Goal: Transaction & Acquisition: Purchase product/service

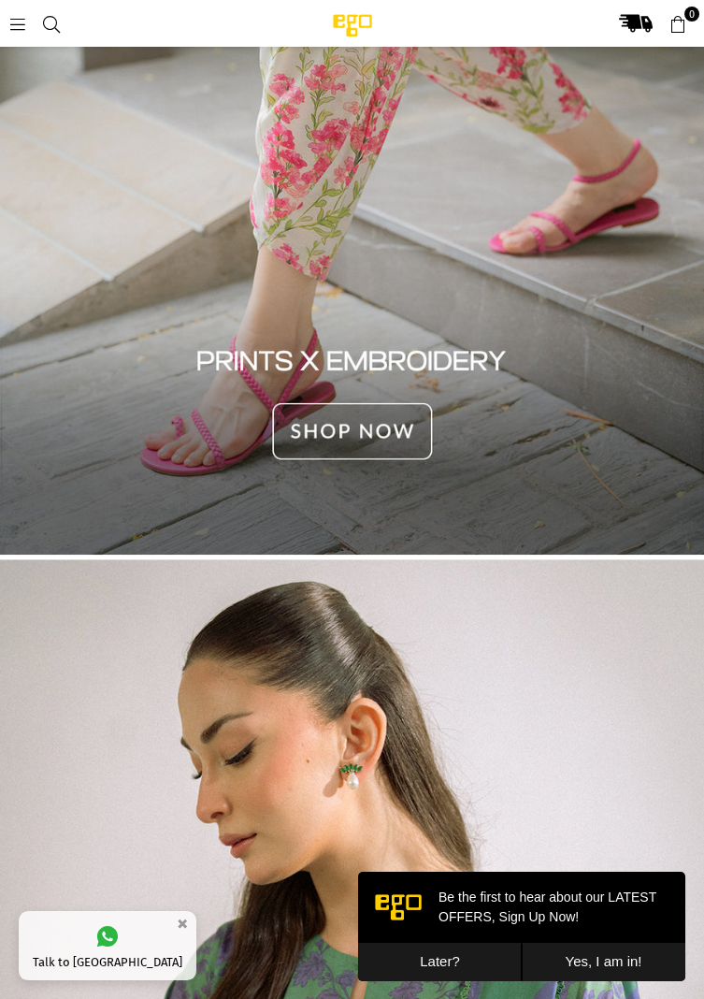
scroll to position [2296, 0]
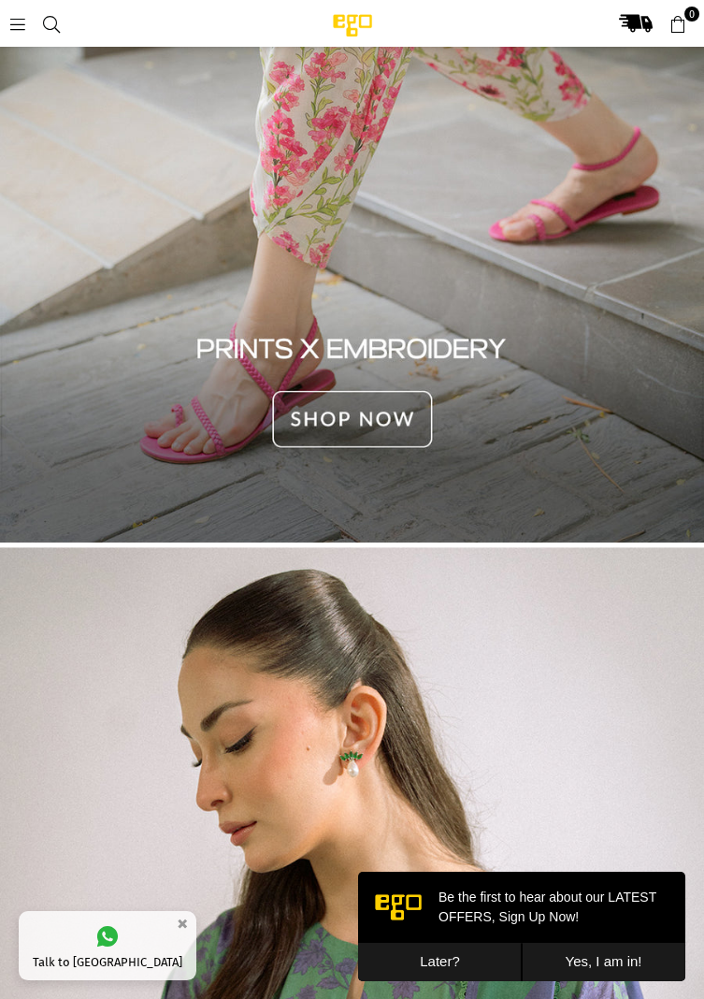
click at [428, 958] on button "Later?" at bounding box center [440, 962] width 164 height 38
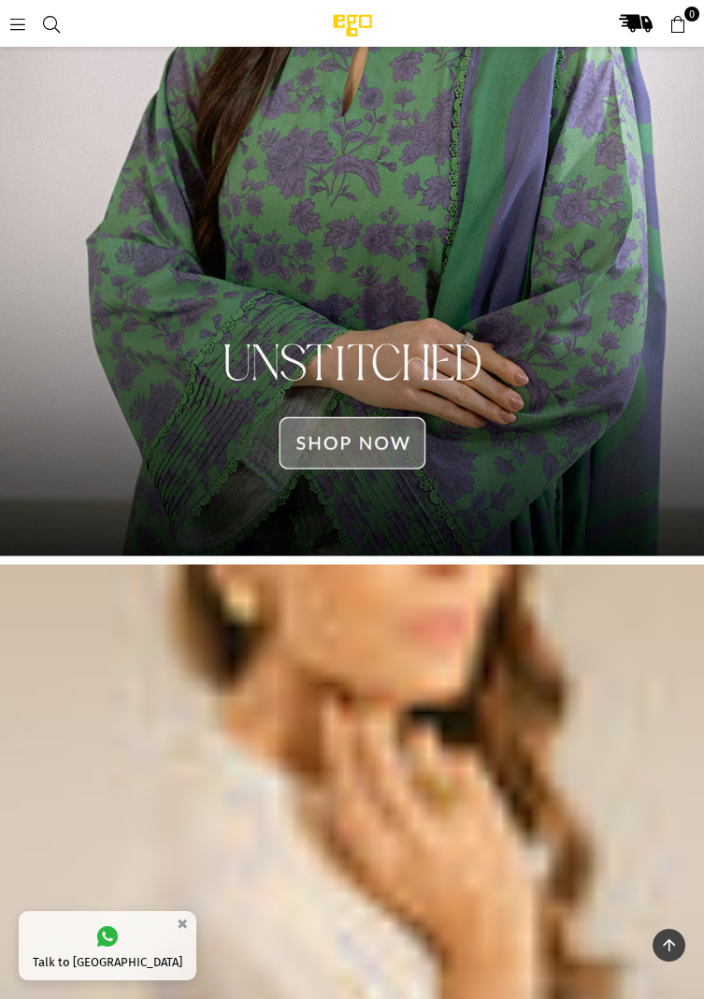
scroll to position [3213, 0]
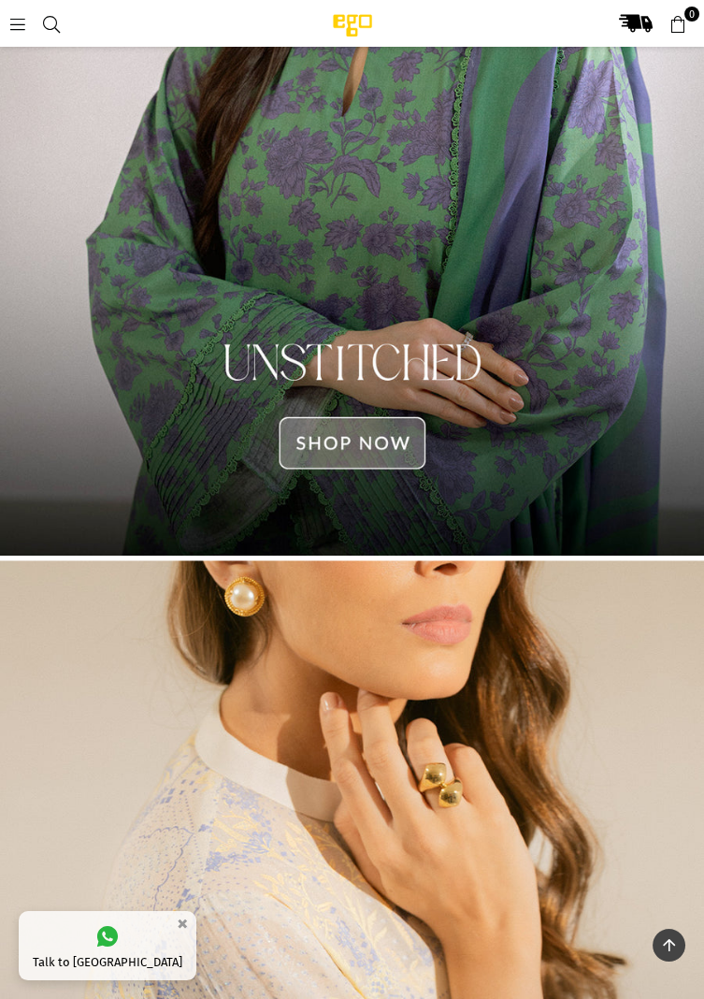
click at [373, 419] on img at bounding box center [352, 93] width 704 height 926
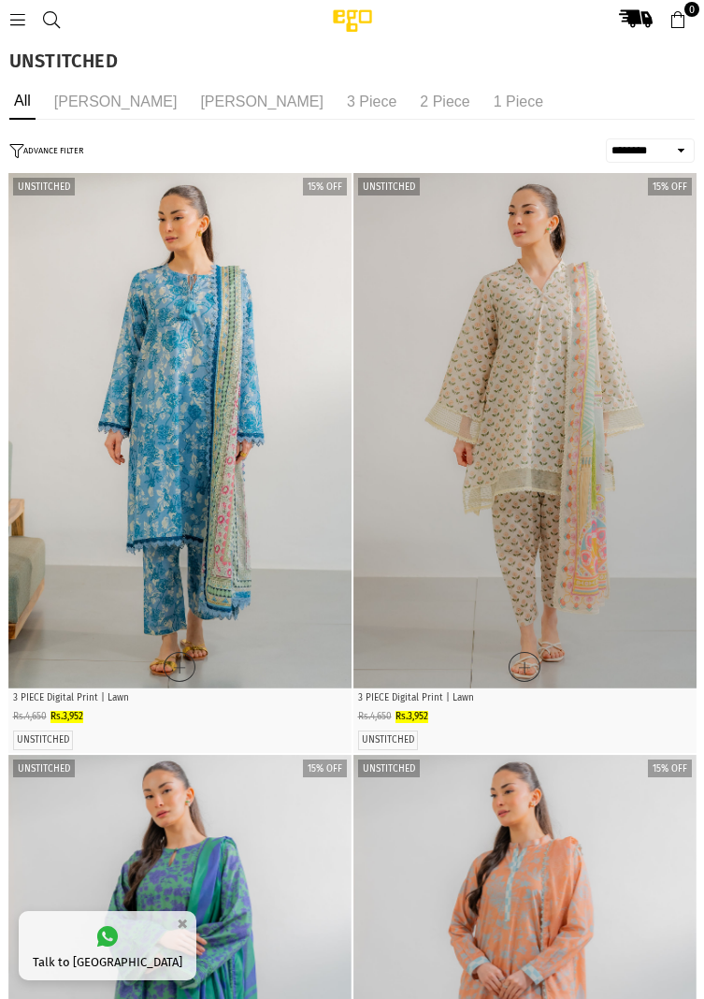
select select "******"
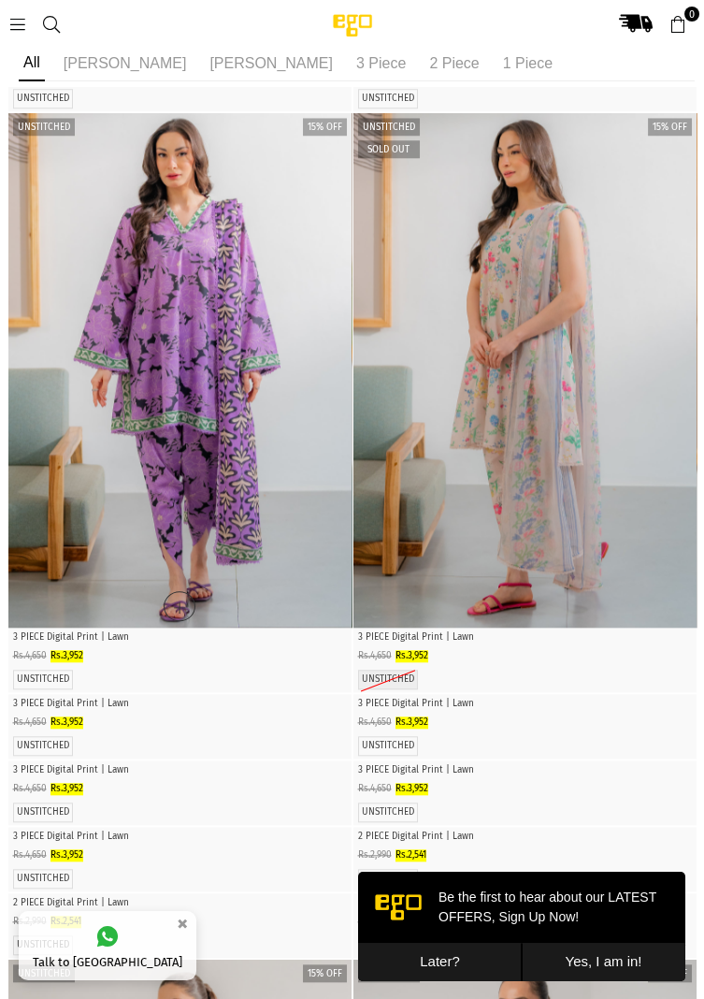
scroll to position [2923, 0]
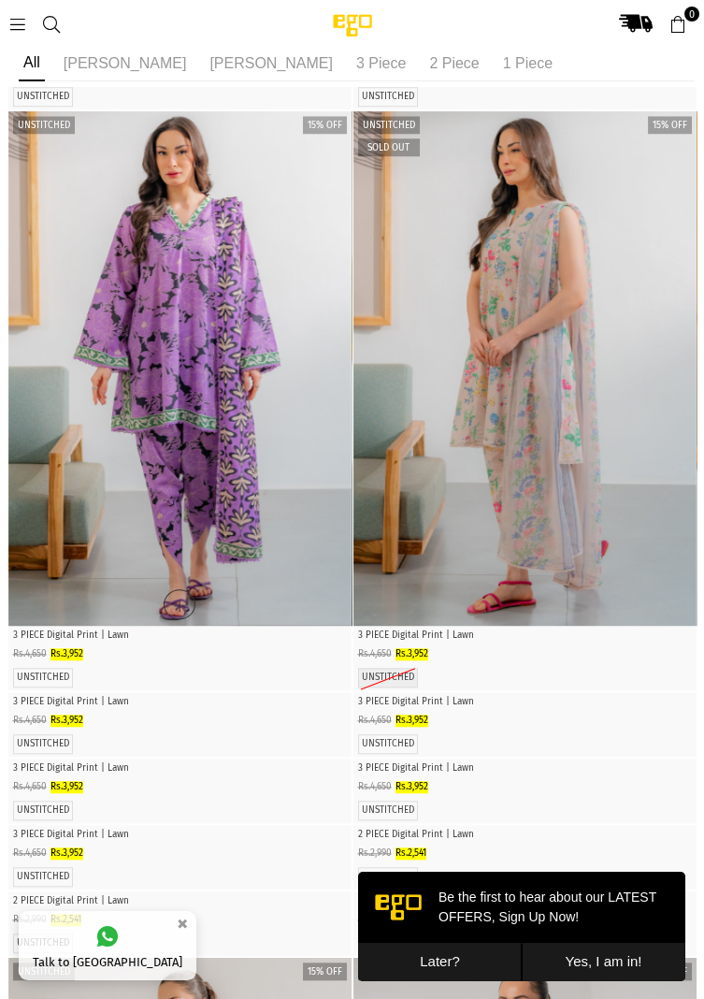
click at [105, 344] on img "1 / 5" at bounding box center [179, 368] width 343 height 515
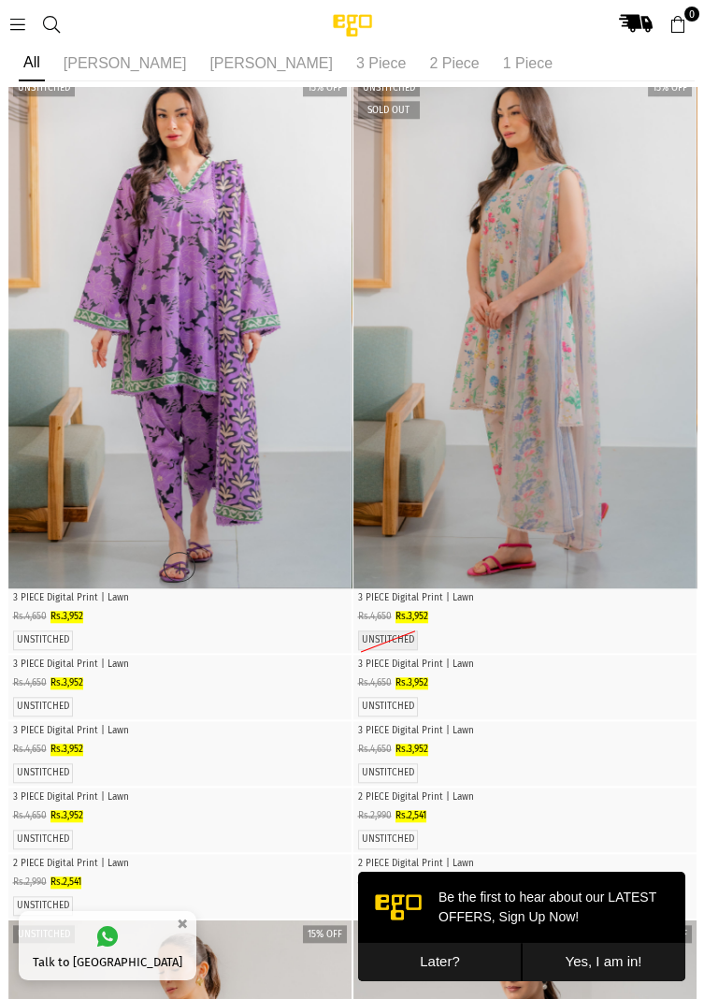
scroll to position [2983, 0]
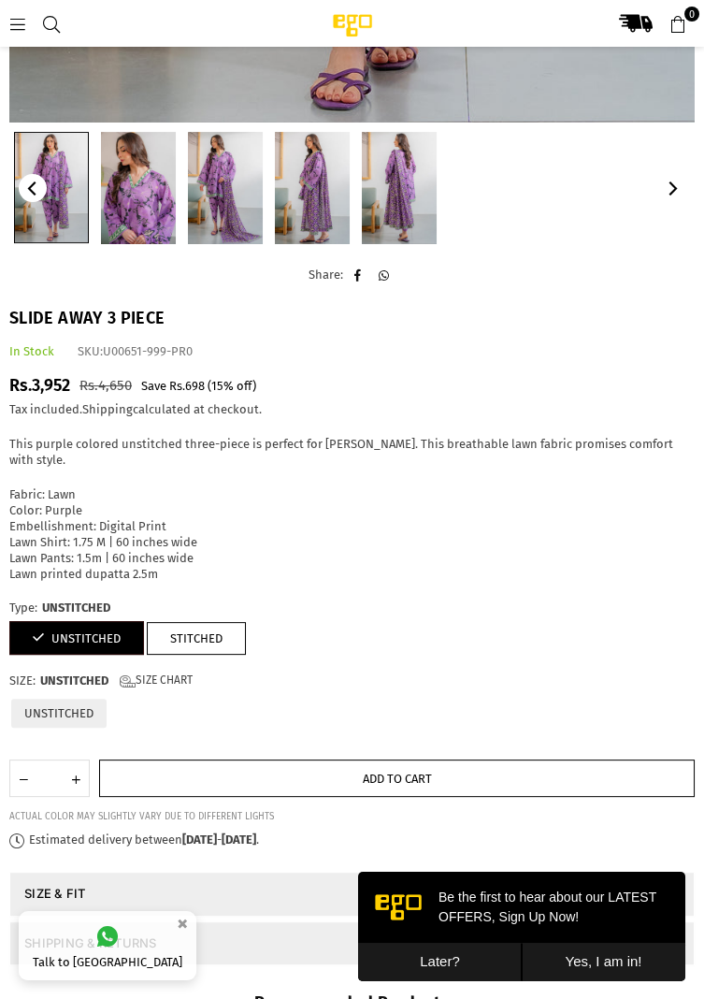
click at [454, 765] on button "Add to cart" at bounding box center [397, 777] width 596 height 37
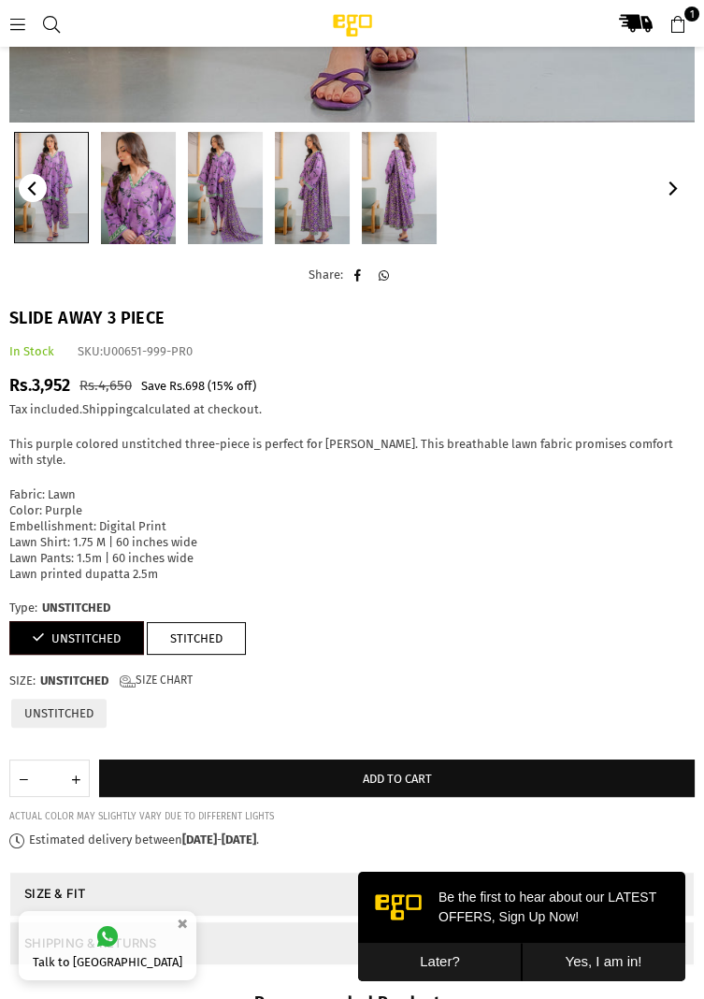
click at [457, 960] on button "Later?" at bounding box center [440, 962] width 164 height 38
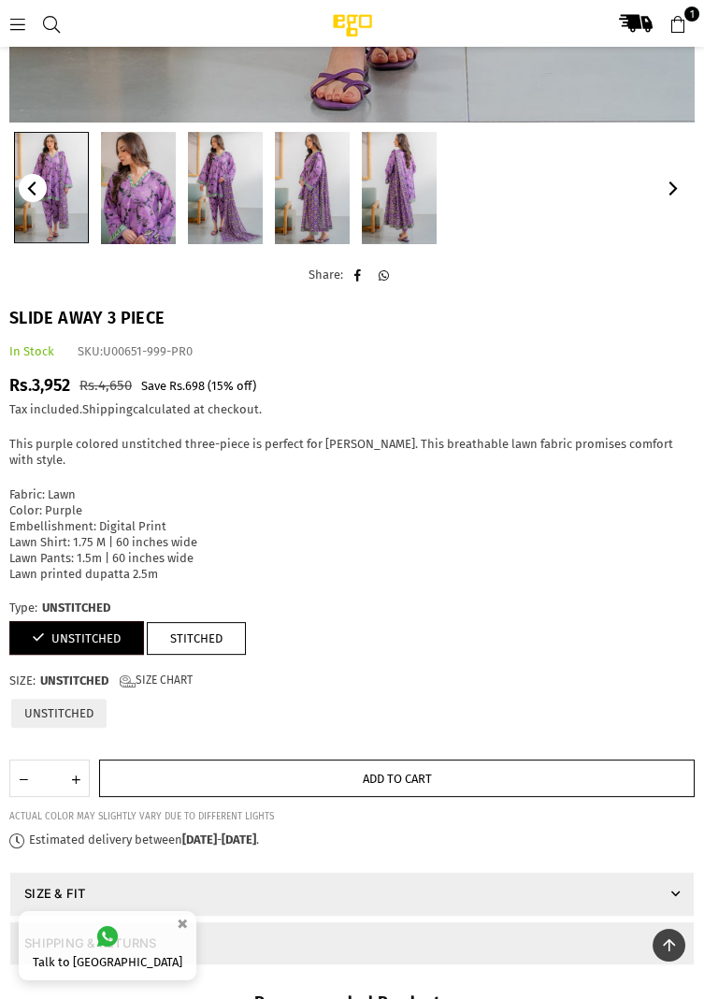
click at [488, 759] on button "Add to cart" at bounding box center [397, 777] width 596 height 37
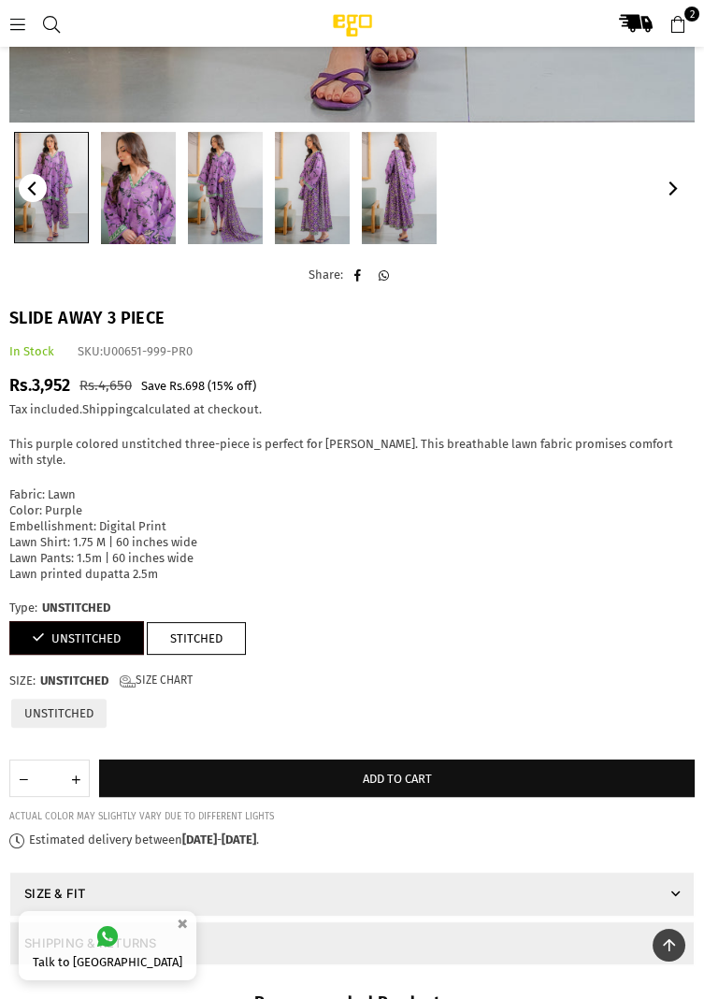
click at [682, 16] on icon at bounding box center [678, 24] width 17 height 17
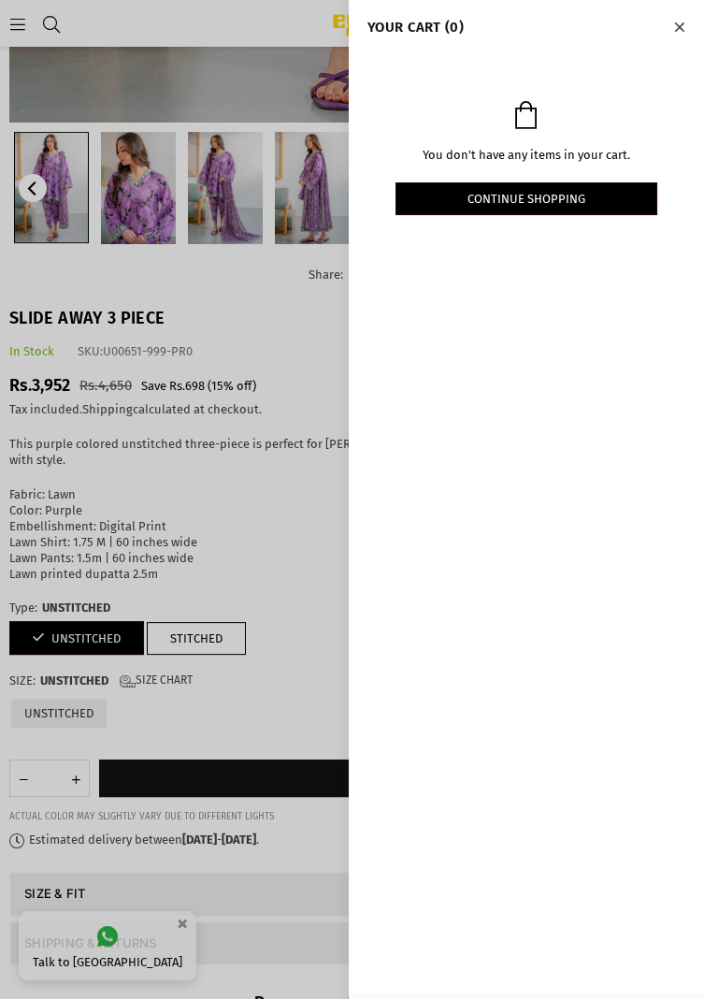
click at [675, 21] on icon "Close" at bounding box center [679, 28] width 10 height 14
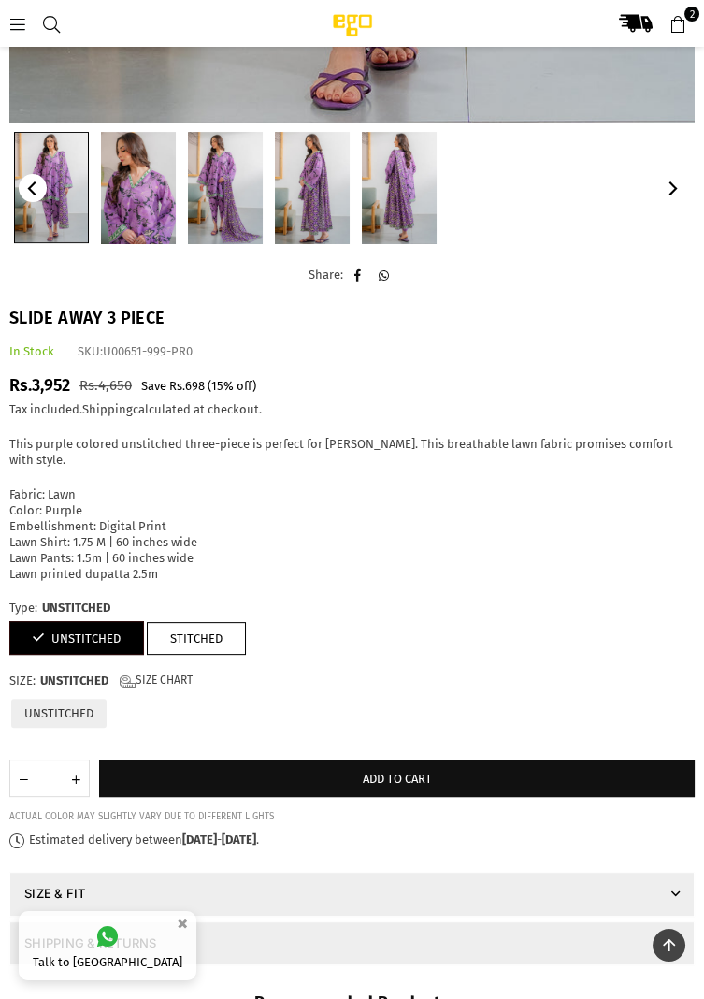
click at [691, 14] on span "2" at bounding box center [692, 14] width 15 height 15
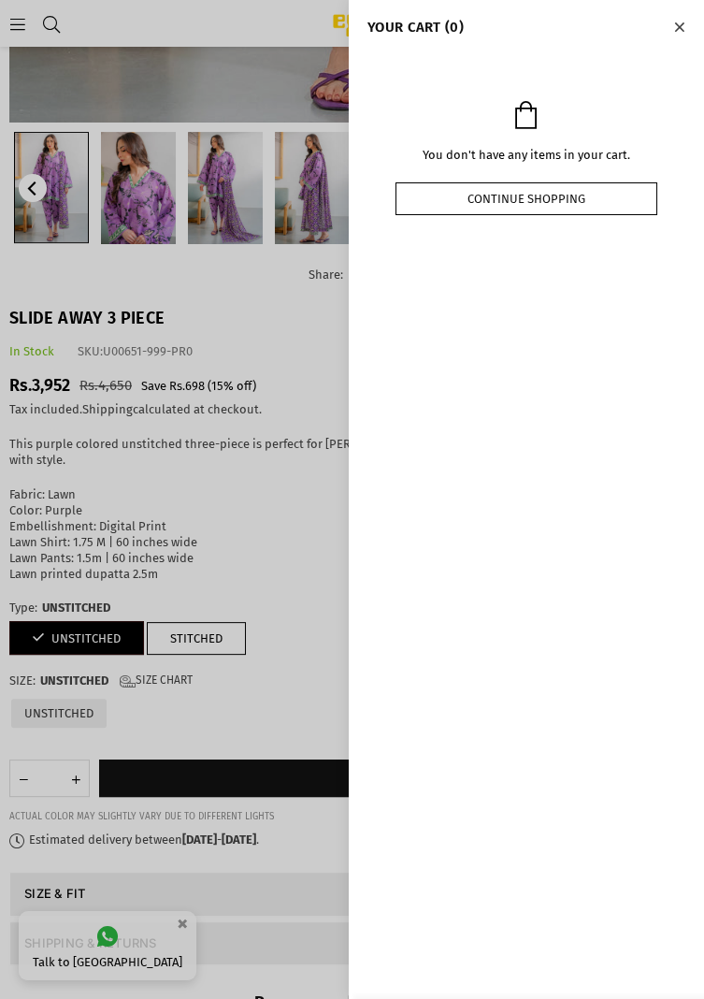
click at [574, 200] on link "Continue shopping" at bounding box center [527, 198] width 262 height 33
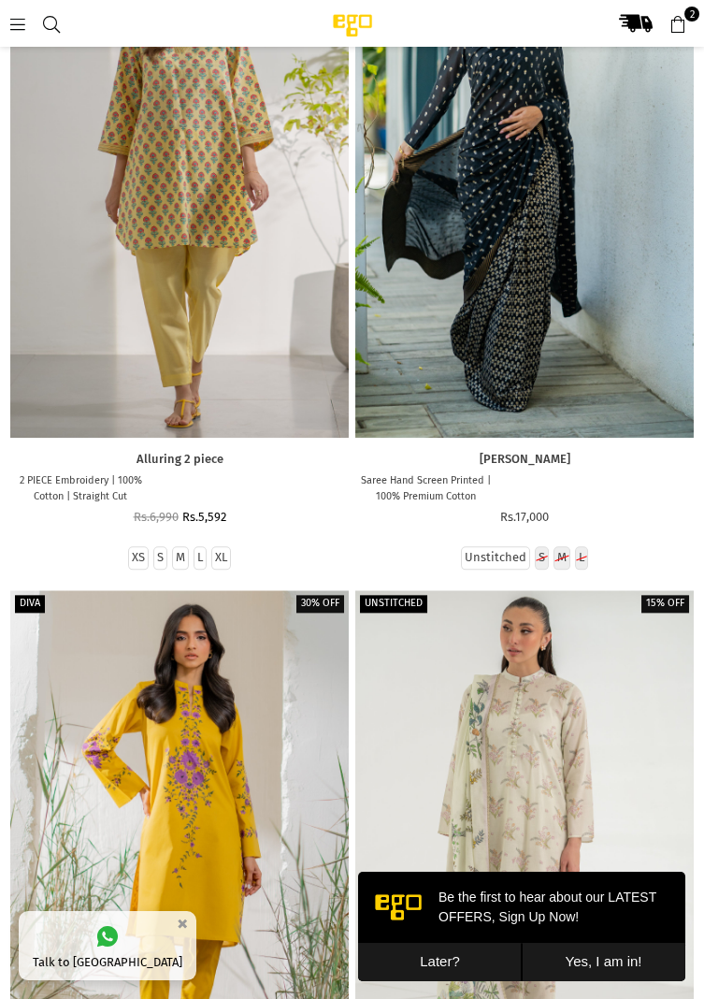
scroll to position [3494, 0]
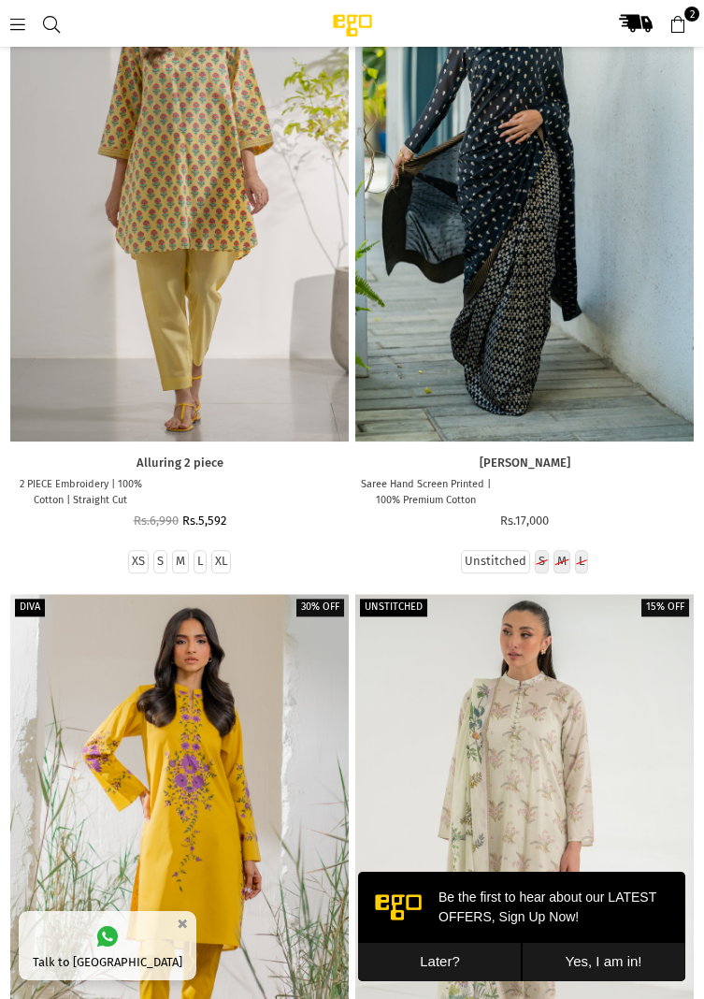
click at [17, 22] on icon at bounding box center [17, 24] width 17 height 17
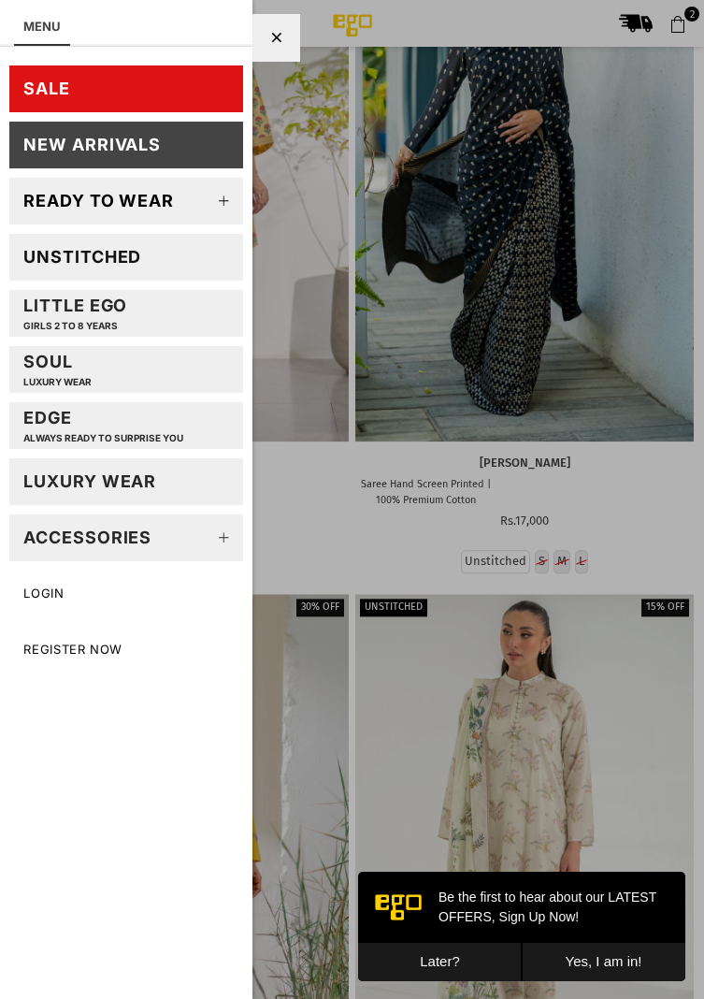
click at [52, 261] on div "Unstitched" at bounding box center [82, 257] width 118 height 22
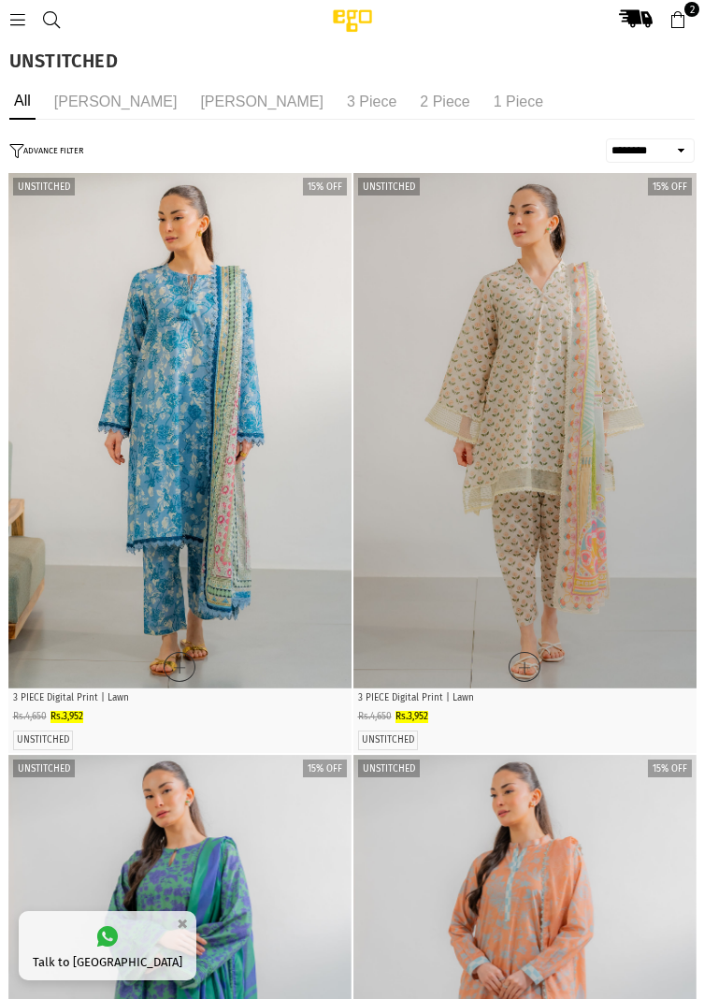
select select "******"
